Goal: Navigation & Orientation: Understand site structure

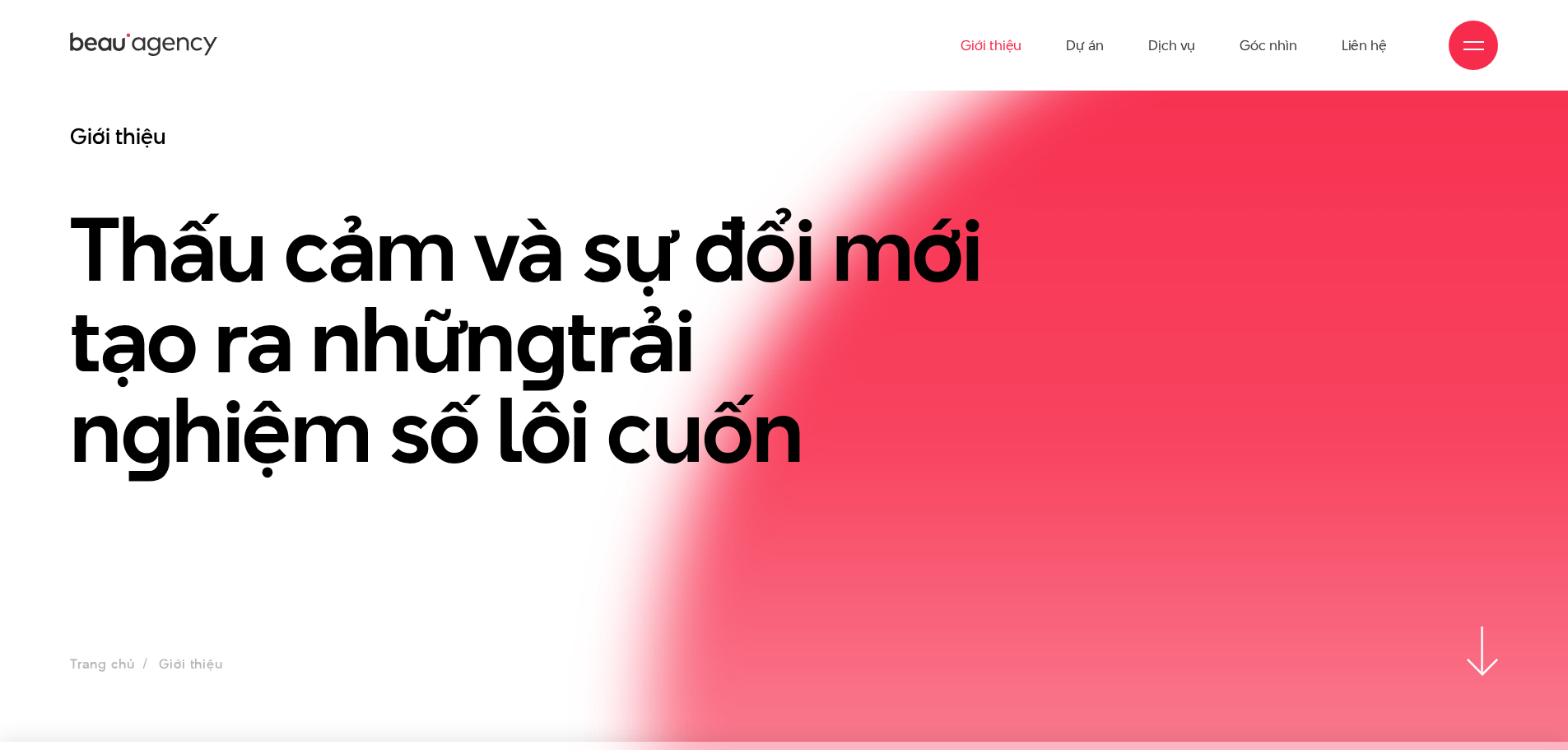
click at [111, 45] on icon at bounding box center [105, 44] width 13 height 14
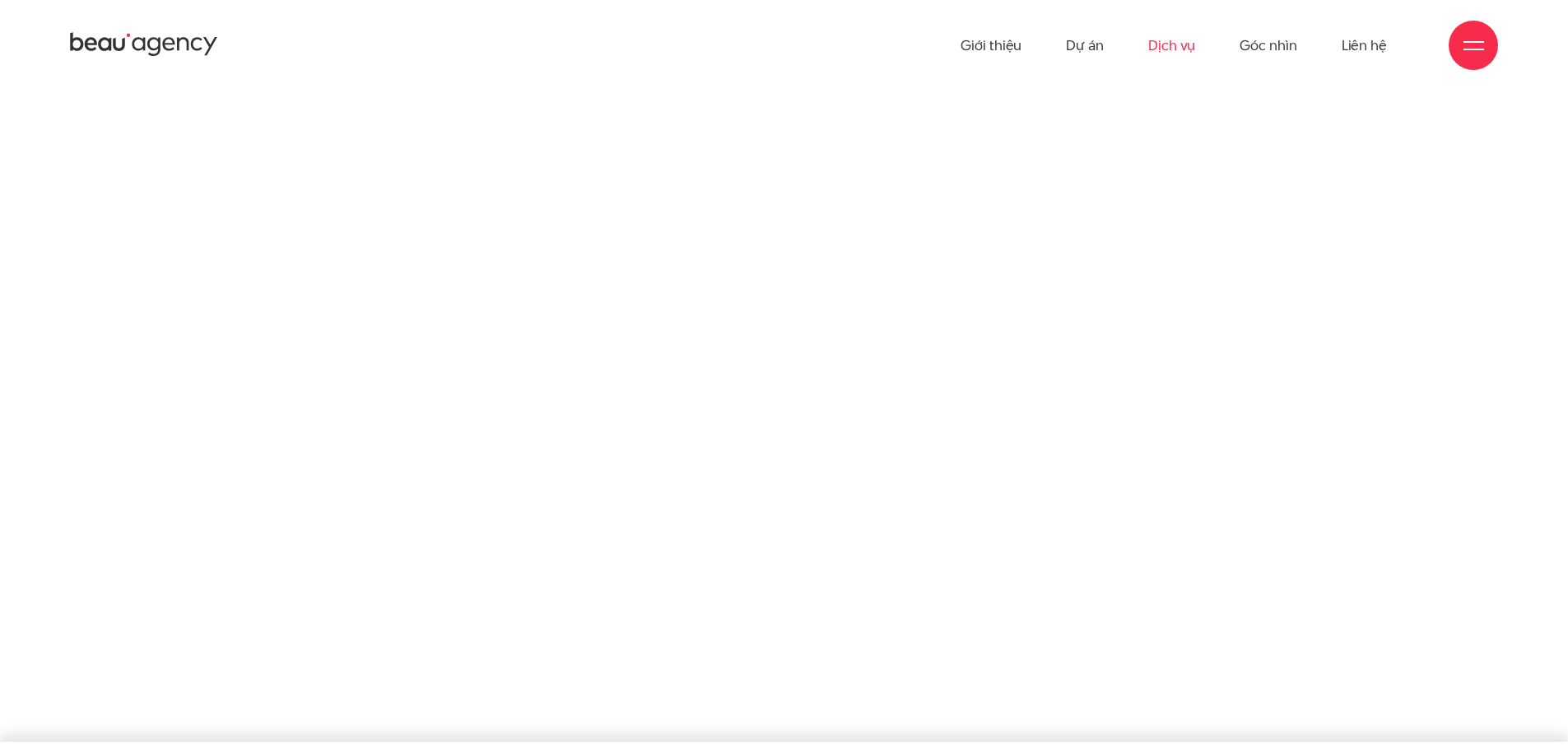
scroll to position [5759, 0]
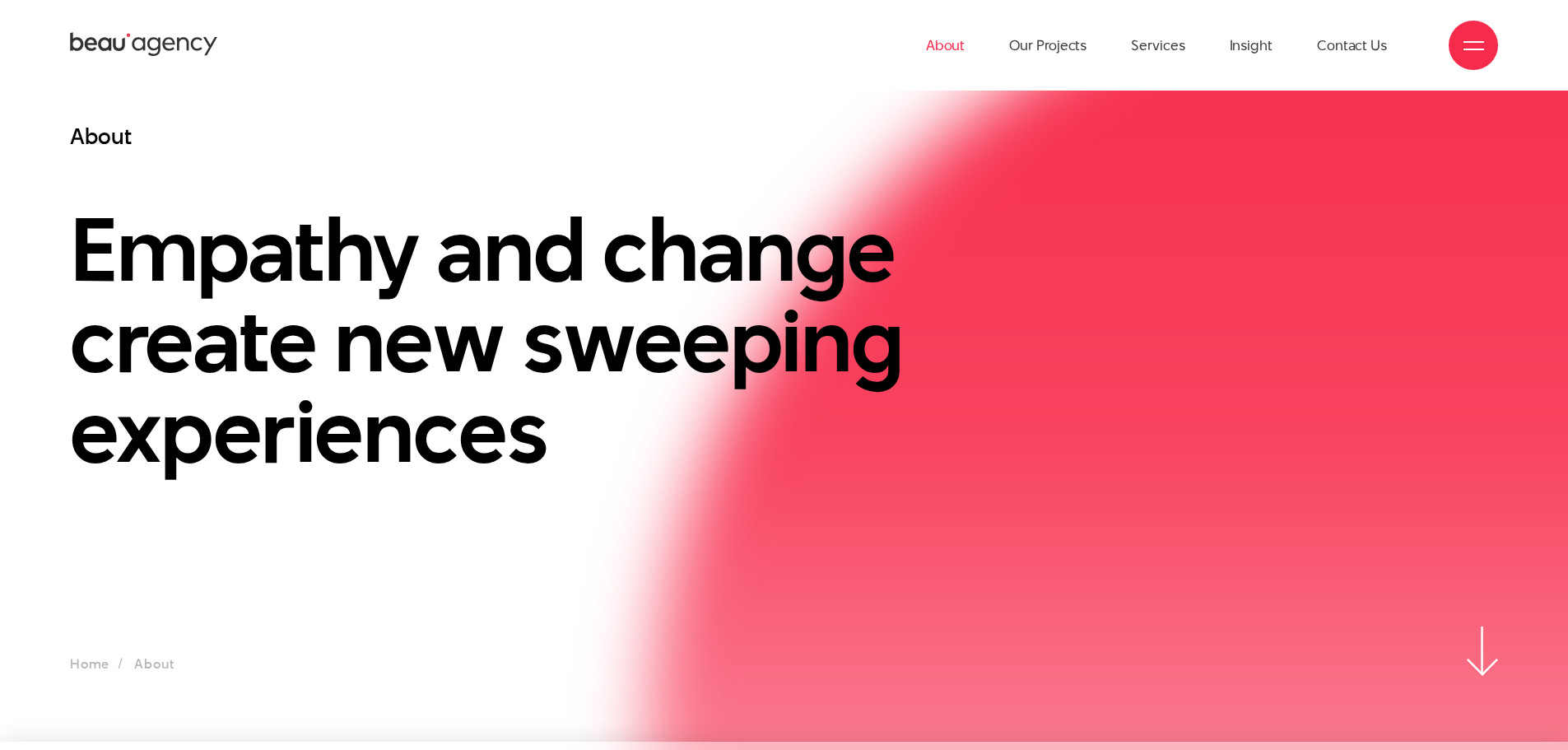
click at [126, 45] on icon at bounding box center [143, 44] width 148 height 28
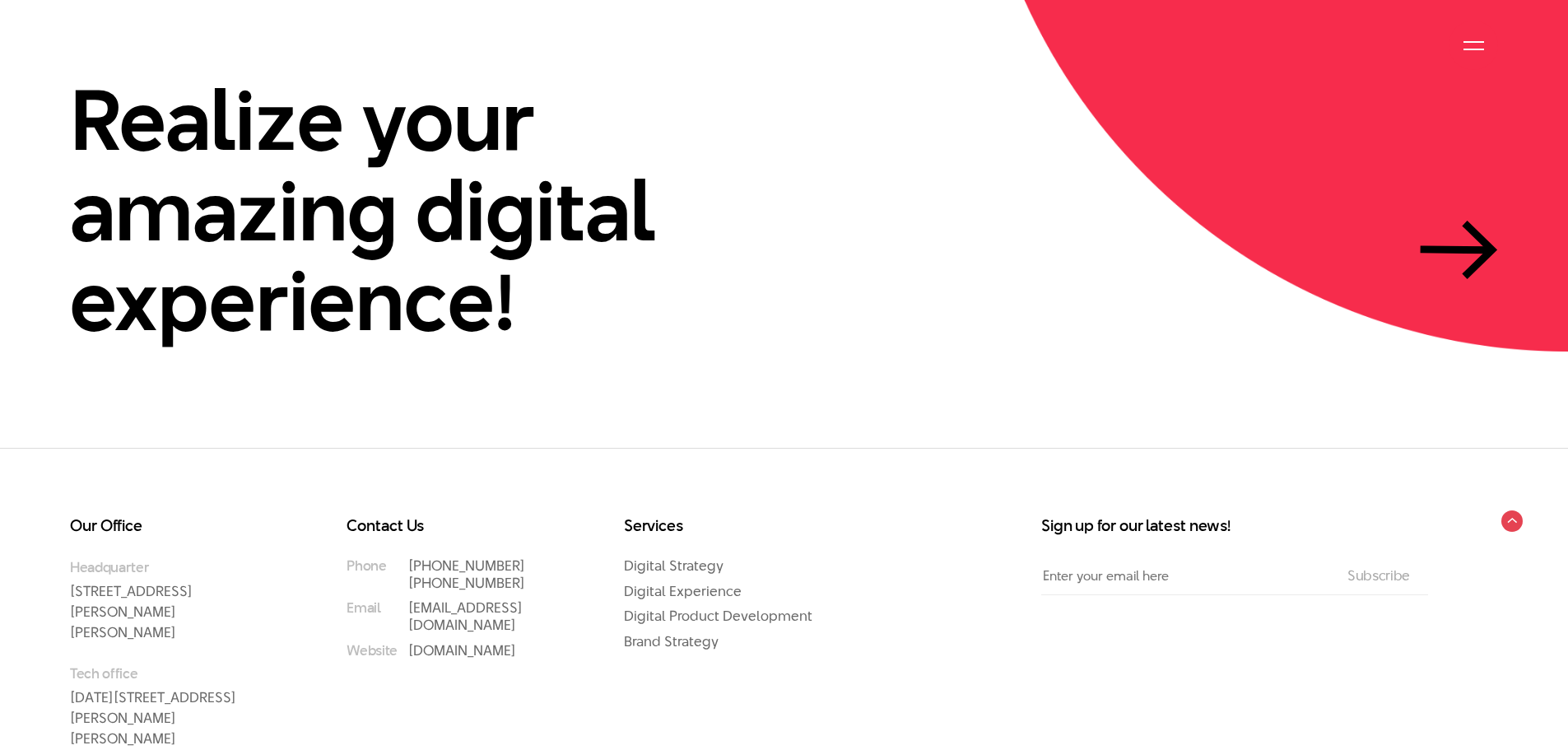
scroll to position [5219, 0]
